Goal: Navigation & Orientation: Find specific page/section

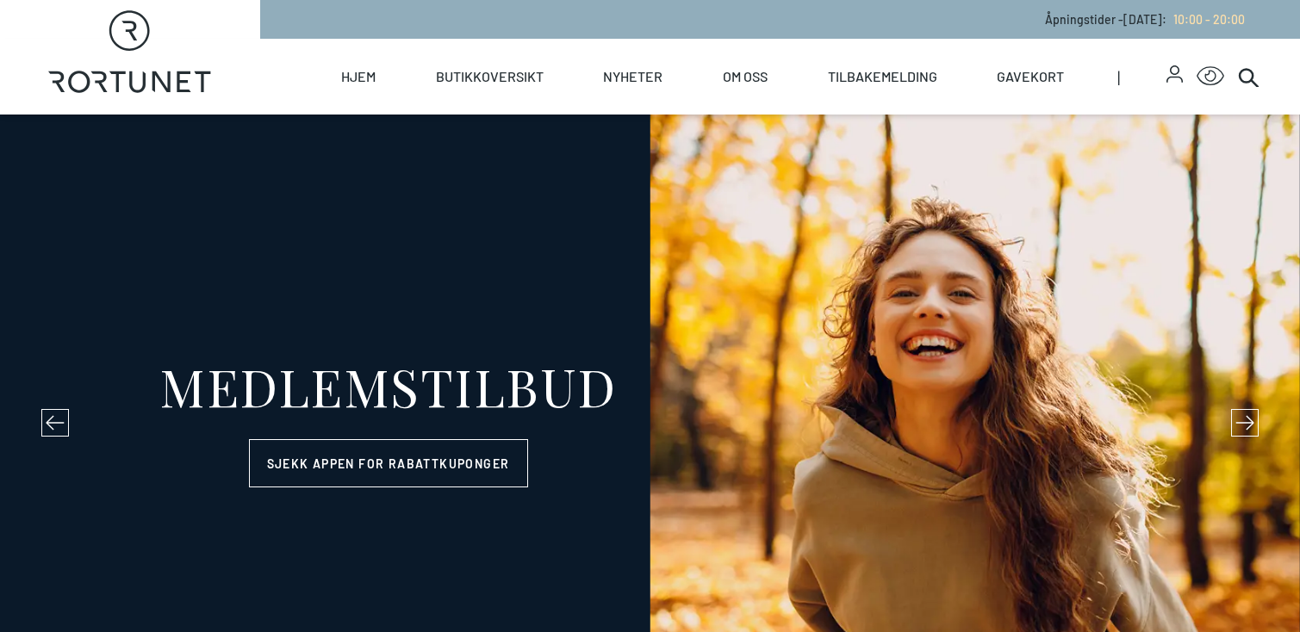
select select "NO"
click at [1242, 84] on icon at bounding box center [1248, 76] width 21 height 21
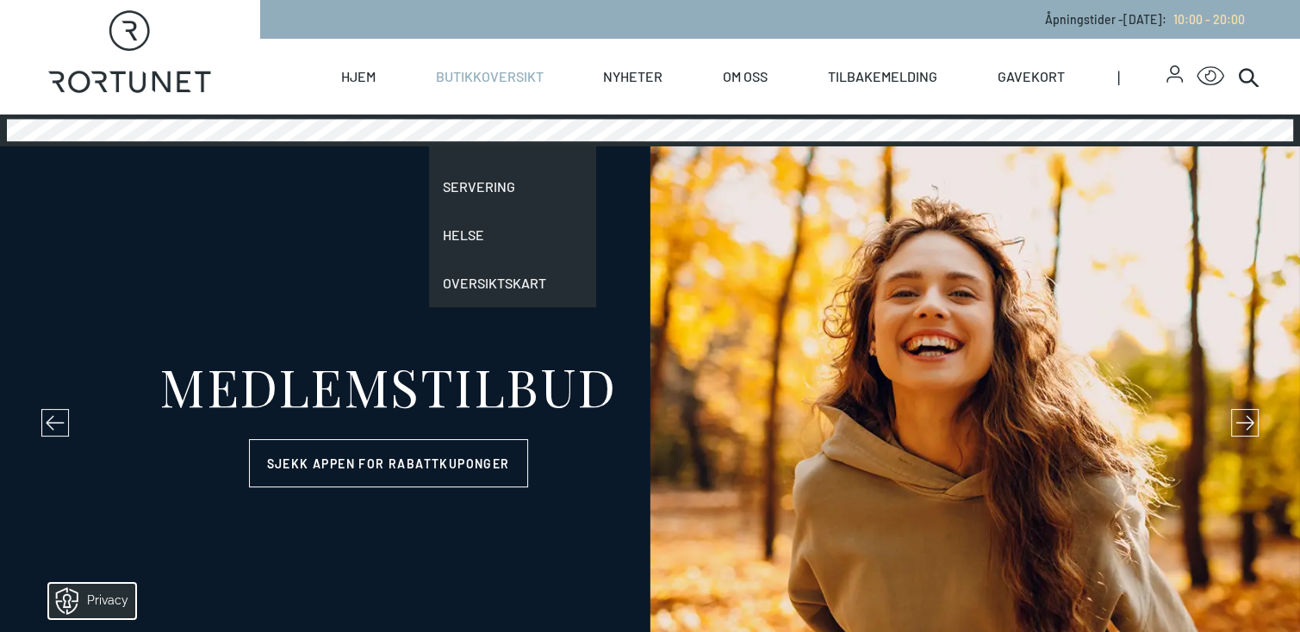
click at [504, 83] on link "Butikkoversikt" at bounding box center [490, 77] width 108 height 76
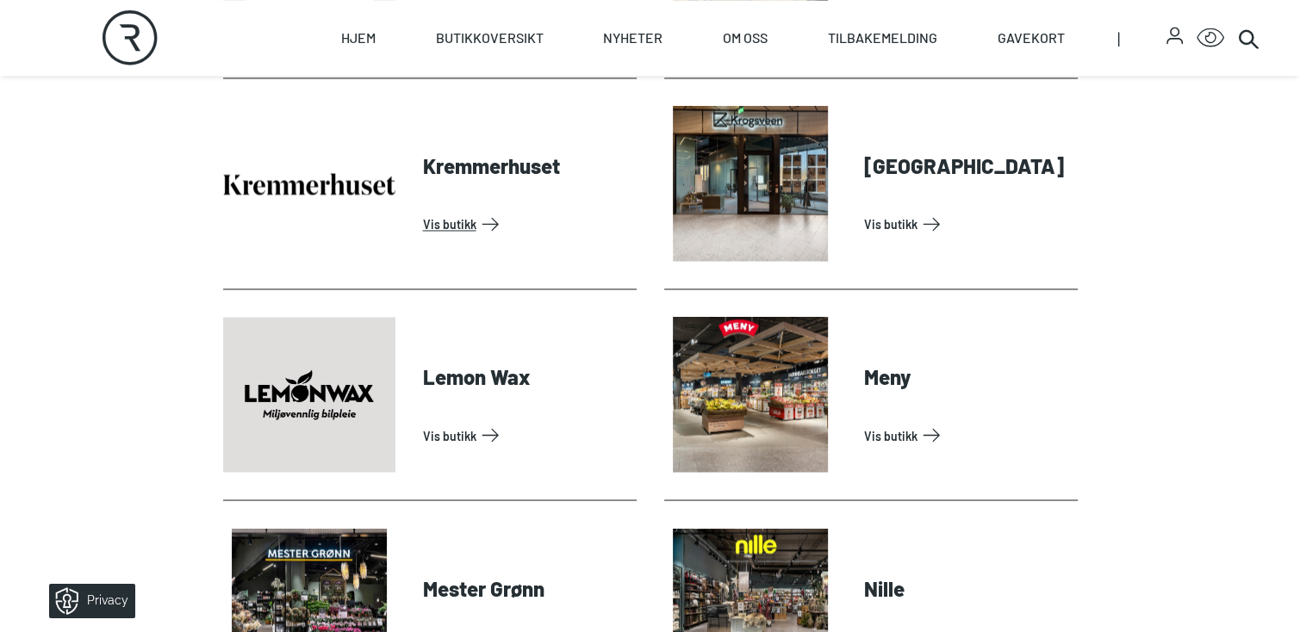
scroll to position [2756, 0]
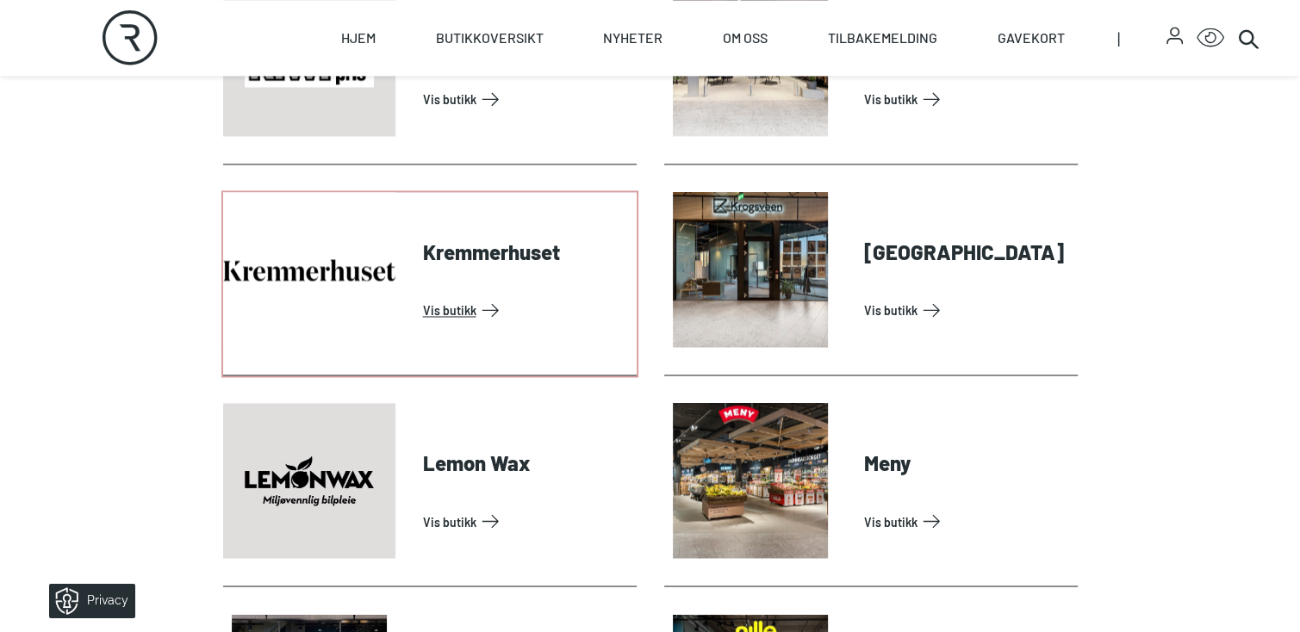
click at [449, 311] on link "Vis butikk" at bounding box center [526, 310] width 207 height 28
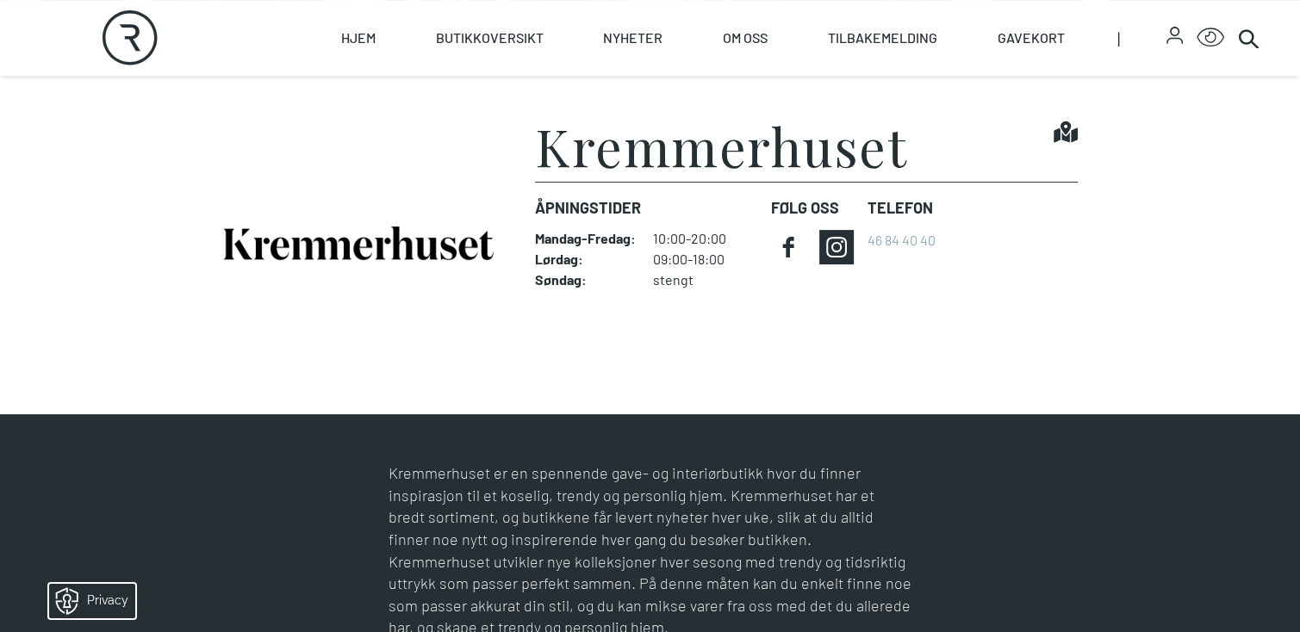
scroll to position [172, 0]
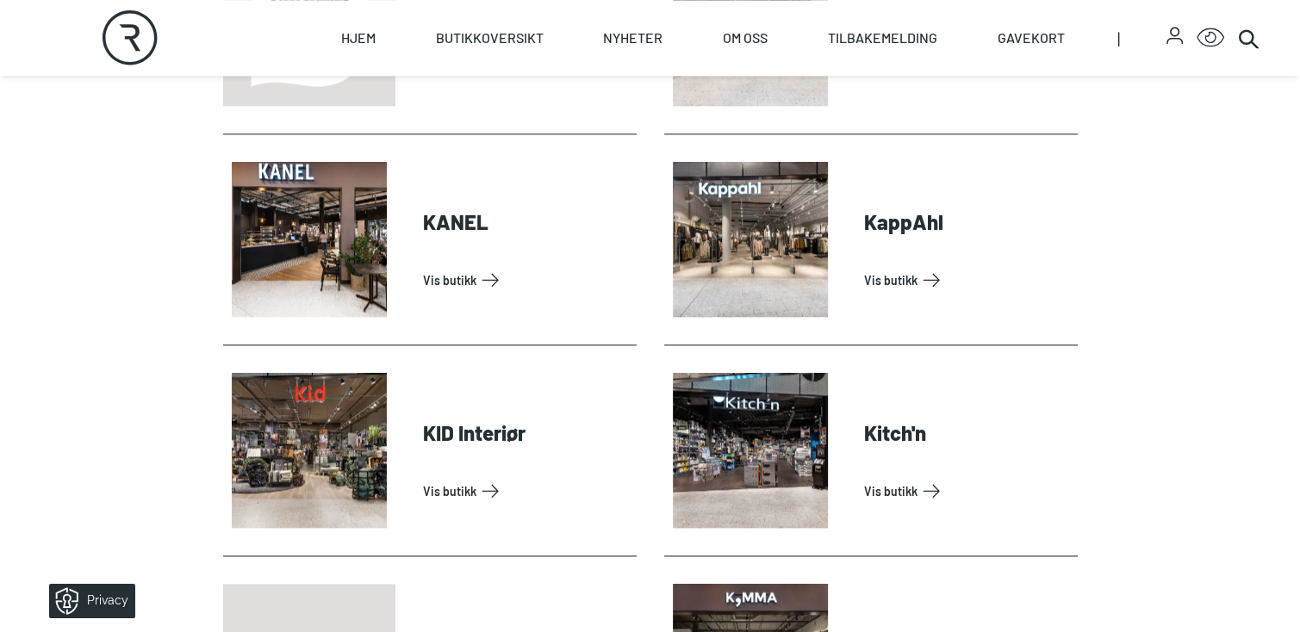
scroll to position [2239, 0]
